Goal: Check status: Check status

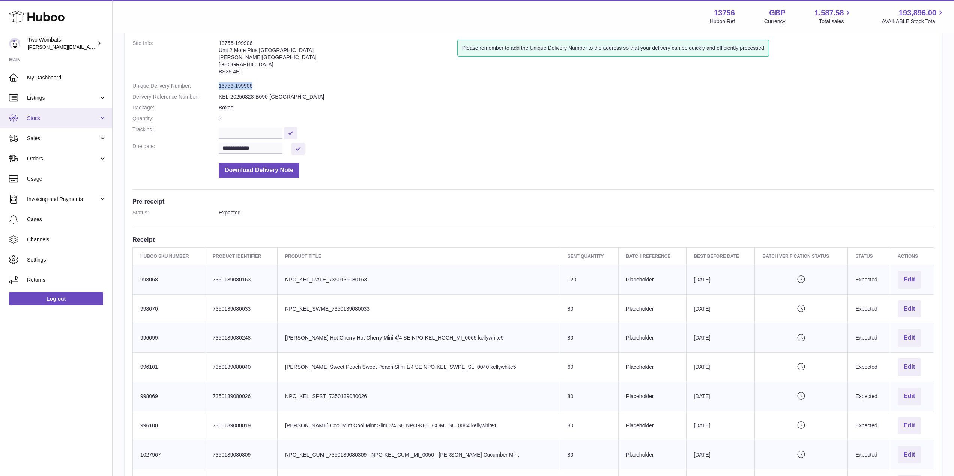
click at [79, 123] on link "Stock" at bounding box center [56, 118] width 112 height 20
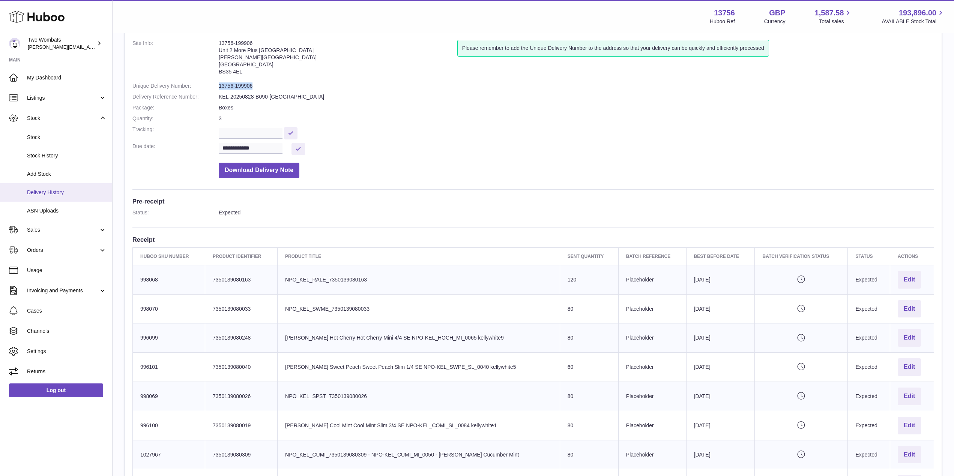
click at [63, 191] on span "Delivery History" at bounding box center [66, 192] width 79 height 7
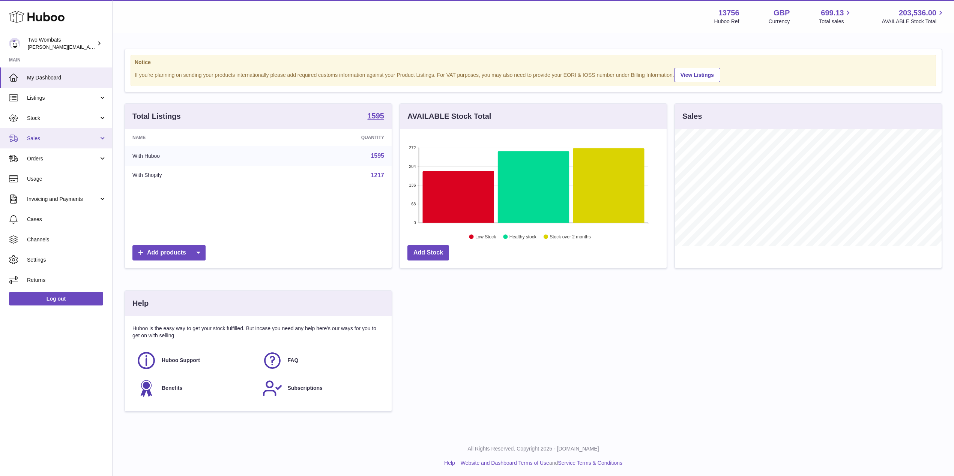
scroll to position [374878, 374728]
click at [76, 142] on link "Sales" at bounding box center [56, 138] width 112 height 20
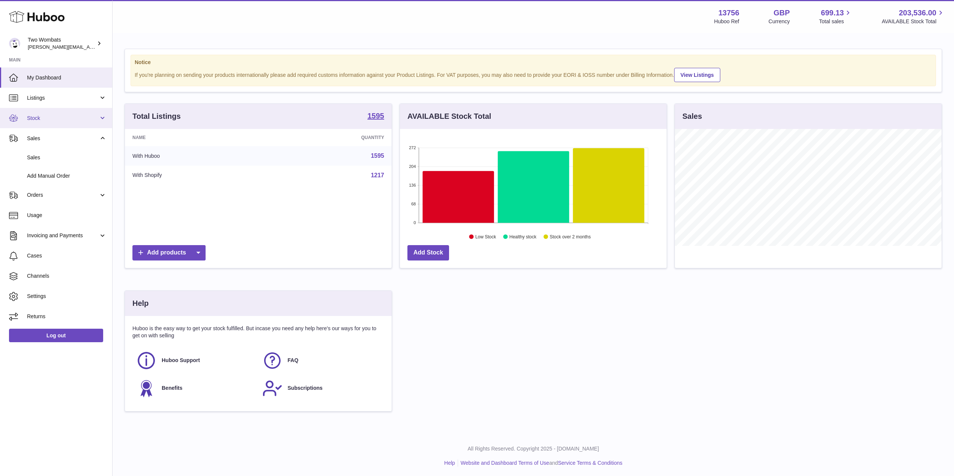
click at [81, 117] on span "Stock" at bounding box center [63, 118] width 72 height 7
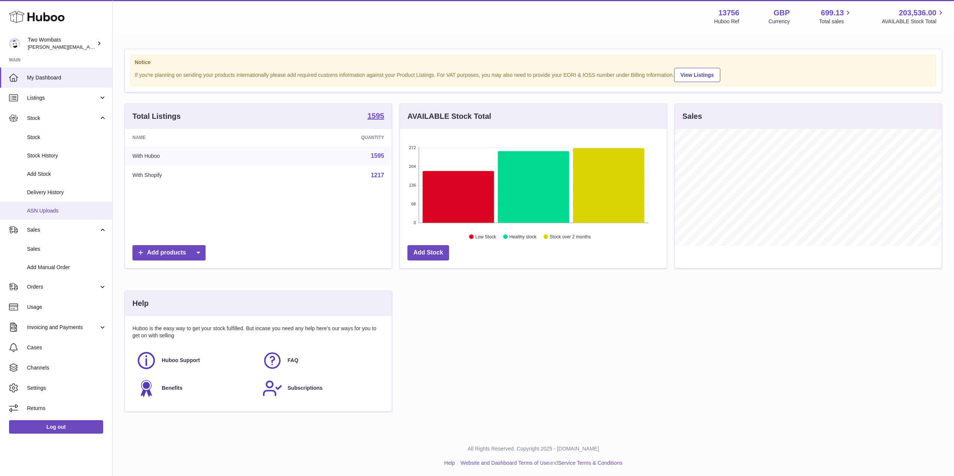
click at [55, 207] on span "ASN Uploads" at bounding box center [66, 210] width 79 height 7
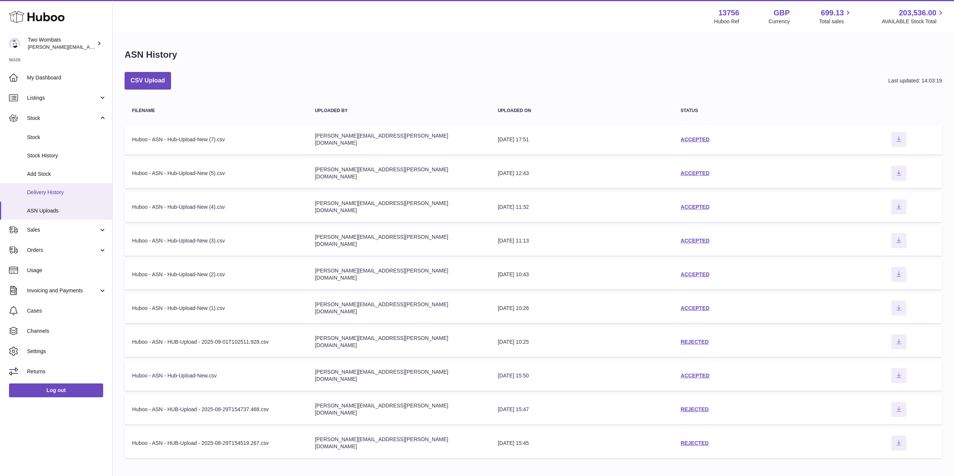
click at [43, 187] on link "Delivery History" at bounding box center [56, 192] width 112 height 18
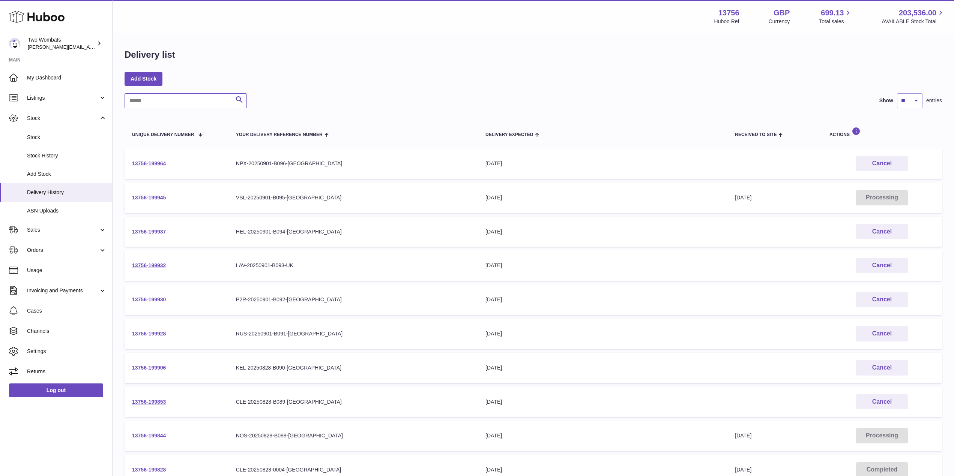
click at [166, 100] on input "text" at bounding box center [185, 100] width 122 height 15
paste input "**********"
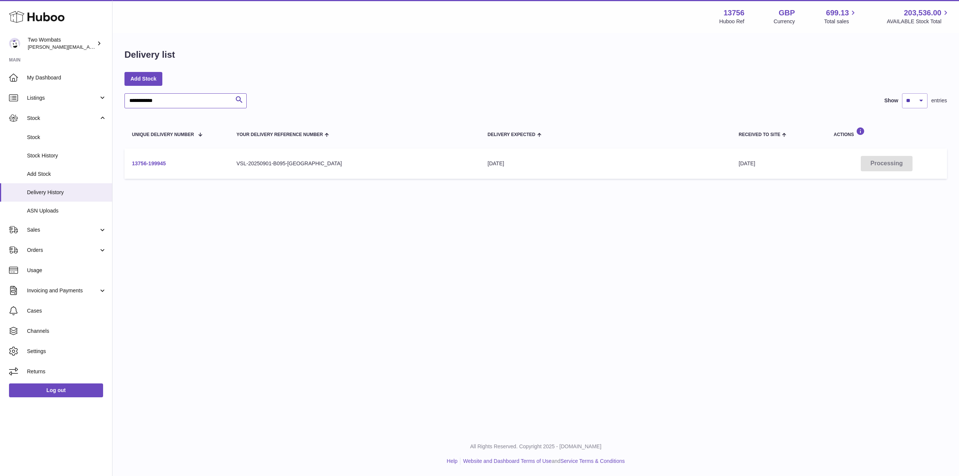
type input "**********"
click at [153, 164] on link "13756-199945" at bounding box center [149, 163] width 34 height 6
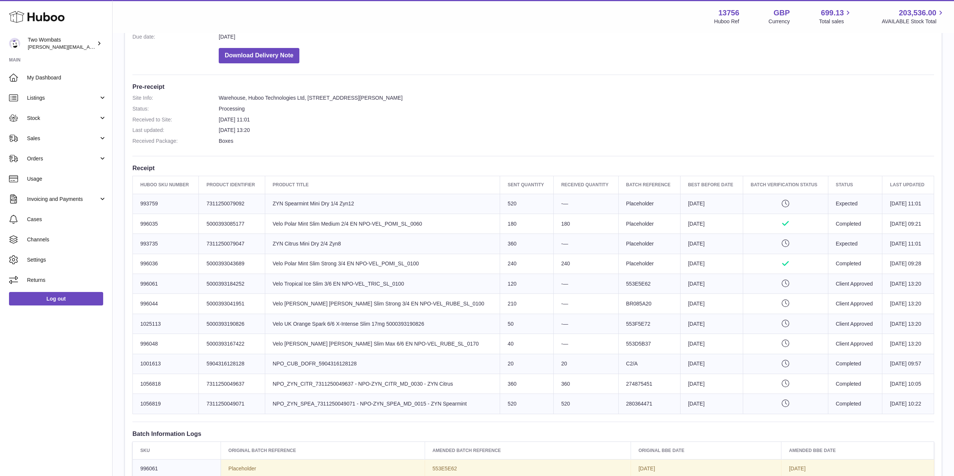
scroll to position [151, 0]
click at [99, 115] on link "Stock" at bounding box center [56, 118] width 112 height 20
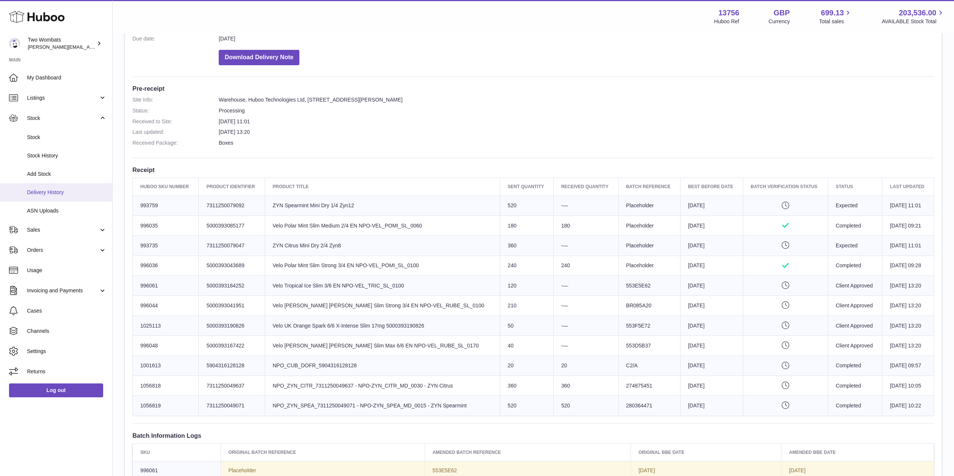
click at [68, 193] on span "Delivery History" at bounding box center [66, 192] width 79 height 7
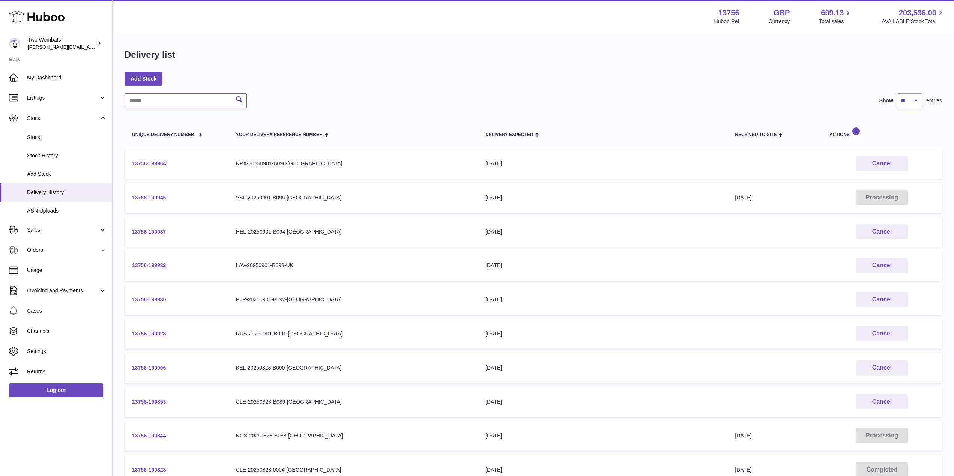
click at [162, 93] on input "text" at bounding box center [185, 100] width 122 height 15
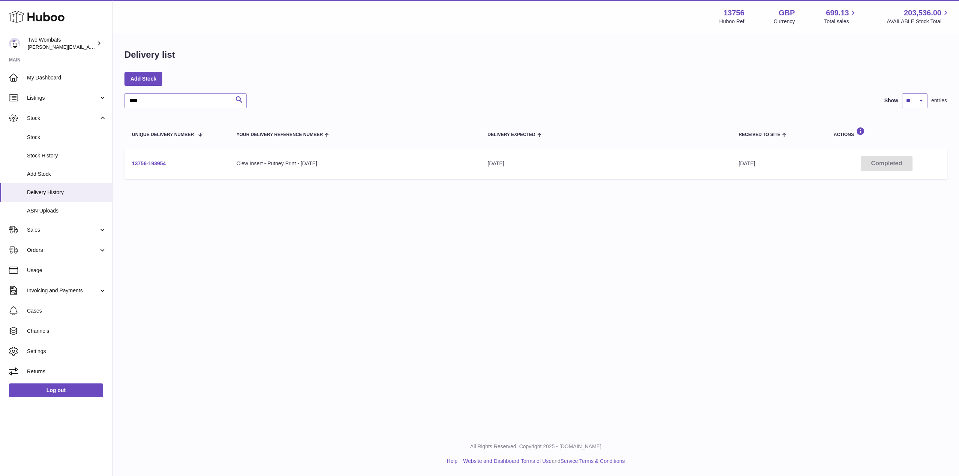
click at [157, 163] on link "13756-193954" at bounding box center [149, 163] width 34 height 6
click at [157, 168] on td "13756-193954" at bounding box center [176, 163] width 105 height 30
click at [155, 99] on input "****" at bounding box center [185, 100] width 122 height 15
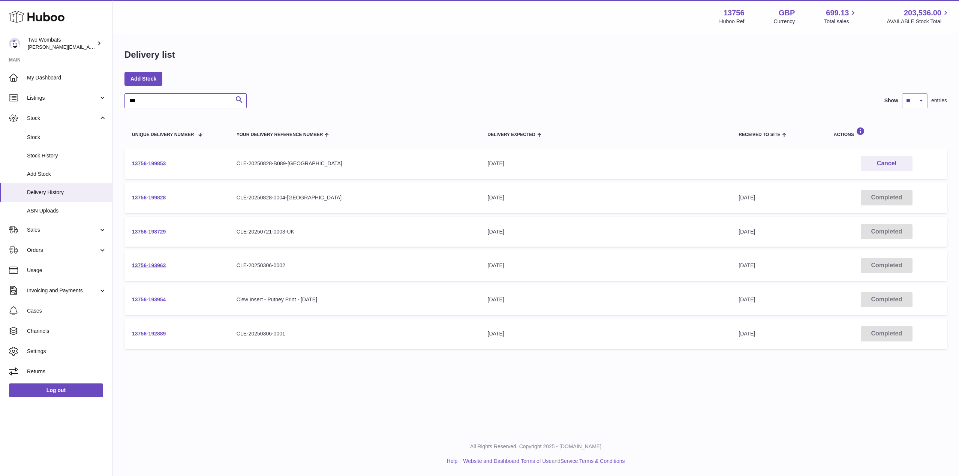
type input "***"
click at [153, 198] on link "13756-199828" at bounding box center [149, 198] width 34 height 6
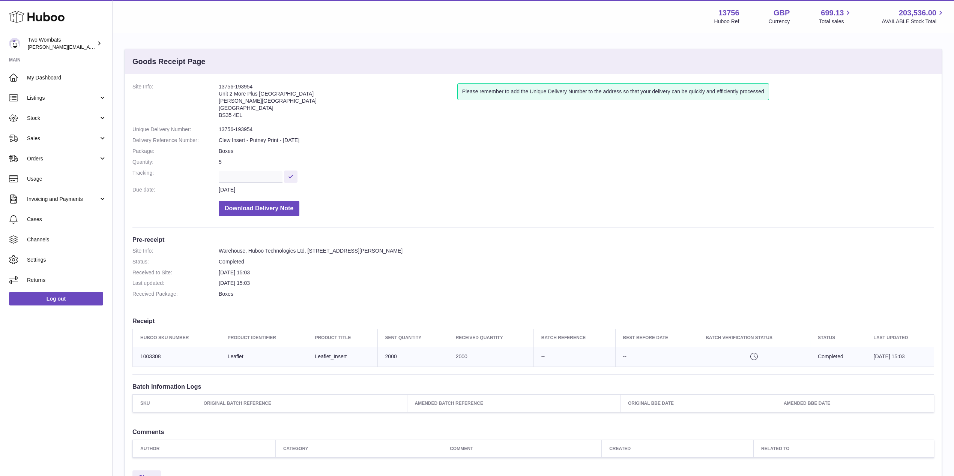
drag, startPoint x: 258, startPoint y: 88, endPoint x: 217, endPoint y: 86, distance: 40.5
click at [217, 86] on dl "Site Info: 13756-193954 Unit 2 More Plus Central Park Hudson Ave Severn Beach B…" at bounding box center [532, 151] width 801 height 137
copy dl "13756-193954"
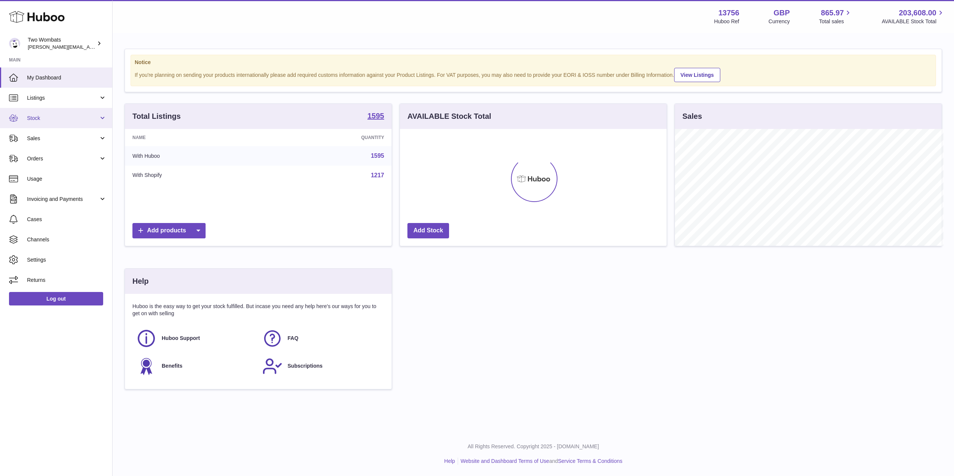
scroll to position [374878, 374728]
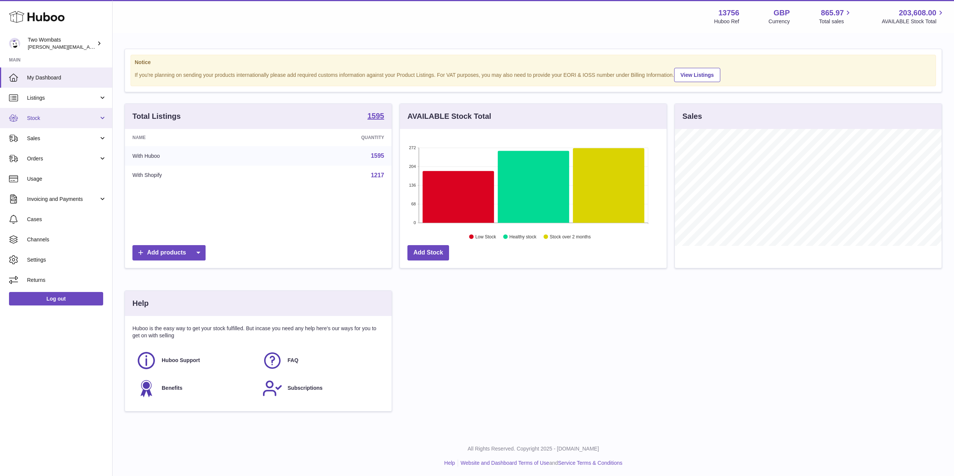
click at [100, 126] on link "Stock" at bounding box center [56, 118] width 112 height 20
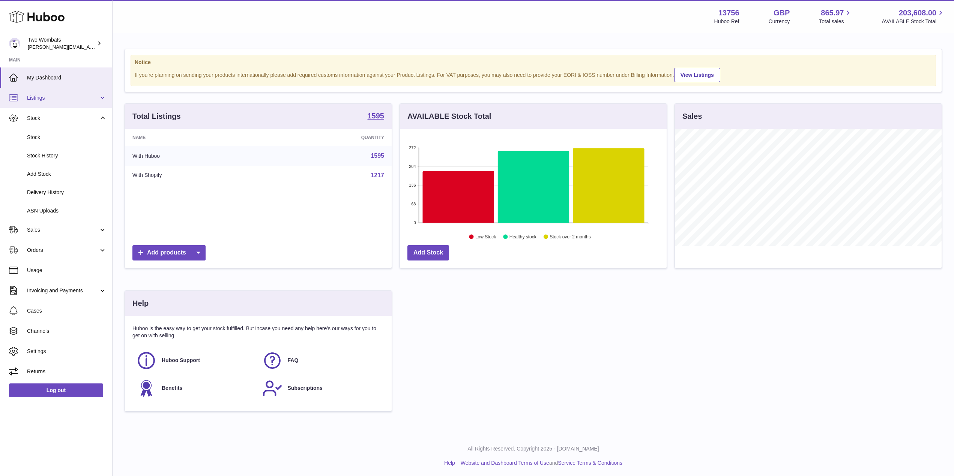
click at [77, 95] on span "Listings" at bounding box center [63, 97] width 72 height 7
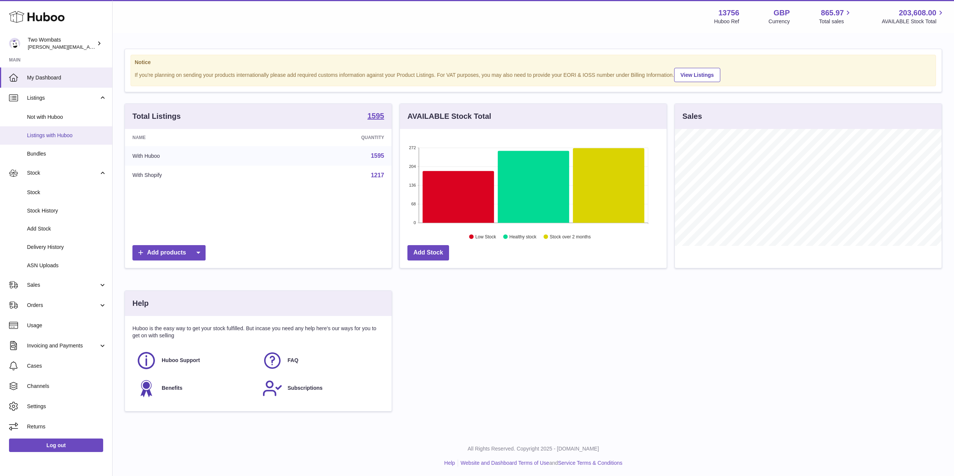
click at [64, 140] on link "Listings with Huboo" at bounding box center [56, 135] width 112 height 18
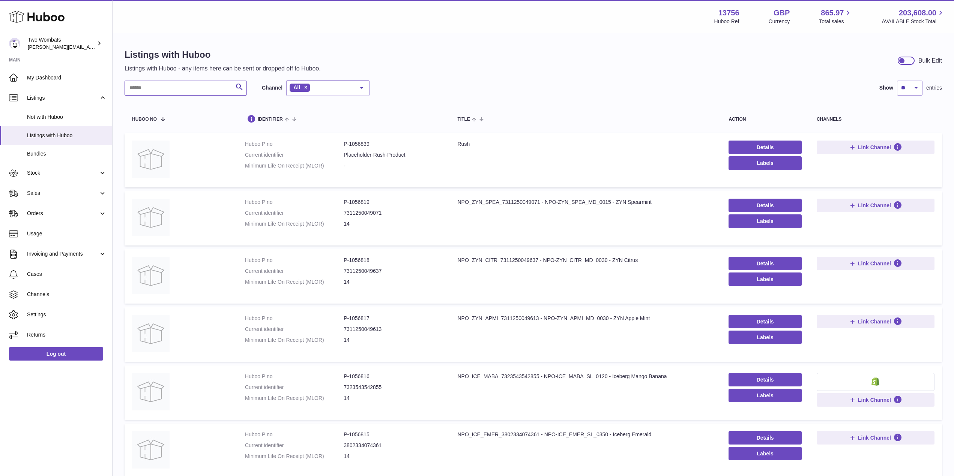
click at [172, 86] on input "text" at bounding box center [185, 88] width 122 height 15
type input "********"
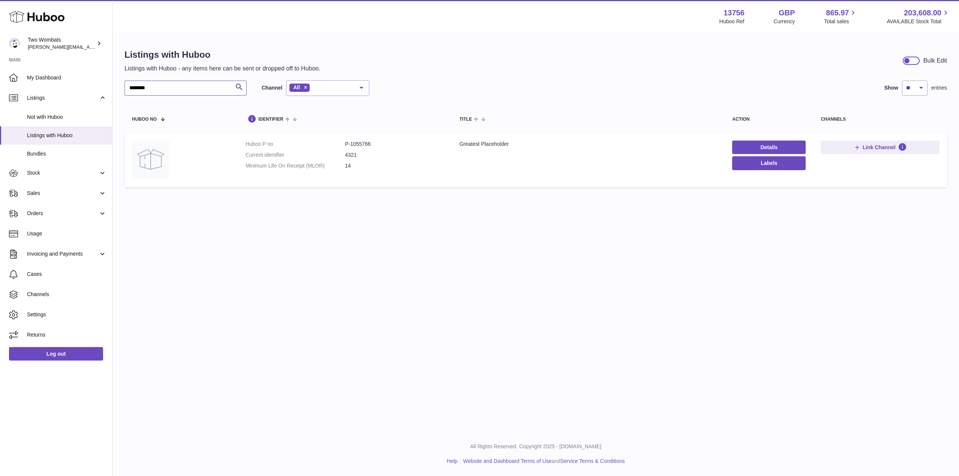
drag, startPoint x: 172, startPoint y: 86, endPoint x: 114, endPoint y: 85, distance: 58.1
click at [114, 85] on div "Listings with Huboo Listings with Huboo - any items here can be sent or dropped…" at bounding box center [535, 120] width 847 height 172
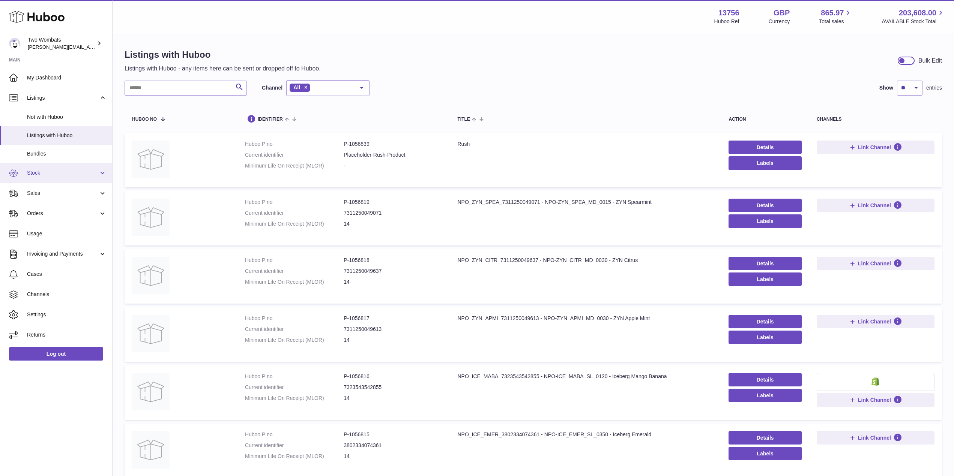
click at [95, 172] on span "Stock" at bounding box center [63, 172] width 72 height 7
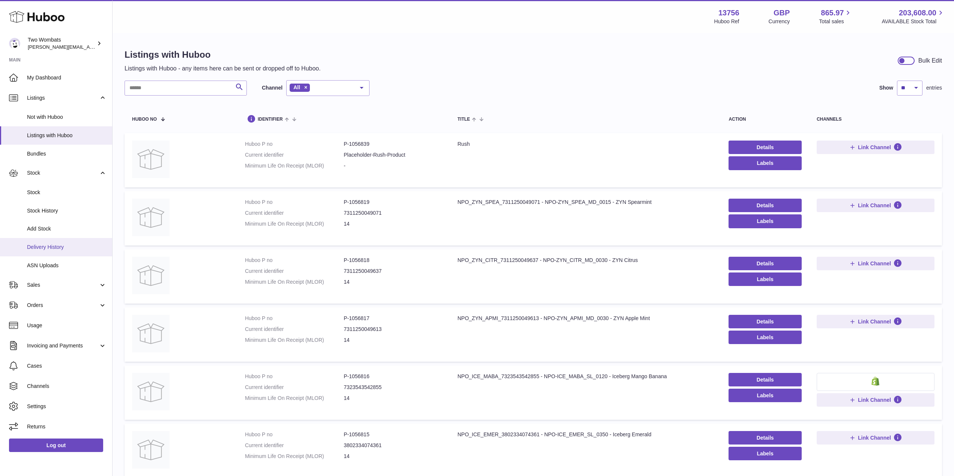
click at [60, 250] on span "Delivery History" at bounding box center [66, 247] width 79 height 7
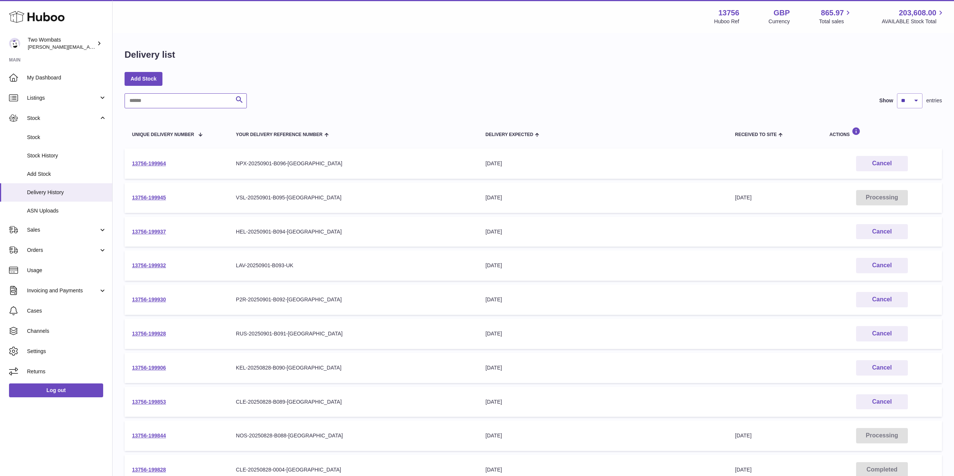
click at [160, 105] on input "text" at bounding box center [185, 100] width 122 height 15
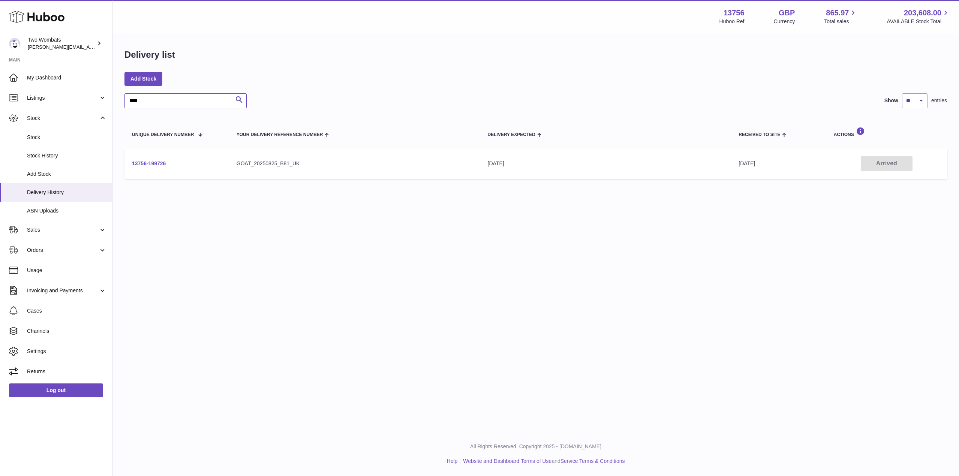
type input "****"
click at [153, 163] on link "13756-199726" at bounding box center [149, 163] width 34 height 6
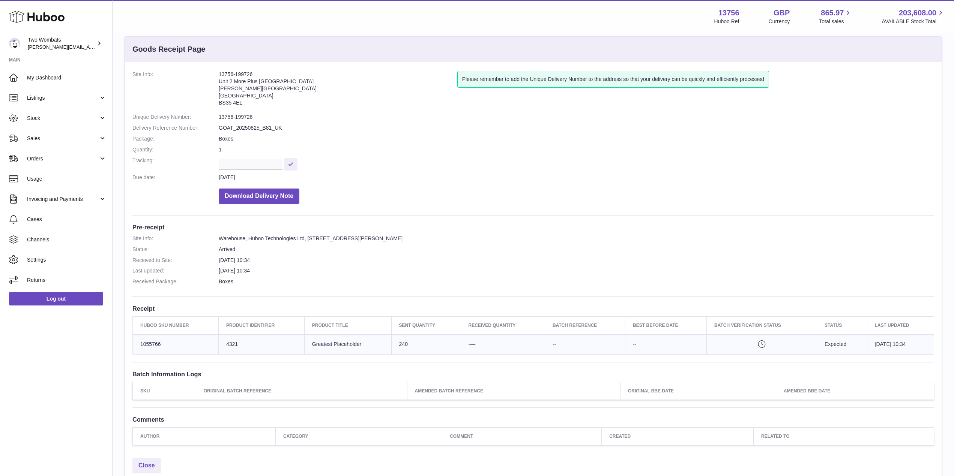
scroll to position [13, 0]
